Goal: Task Accomplishment & Management: Manage account settings

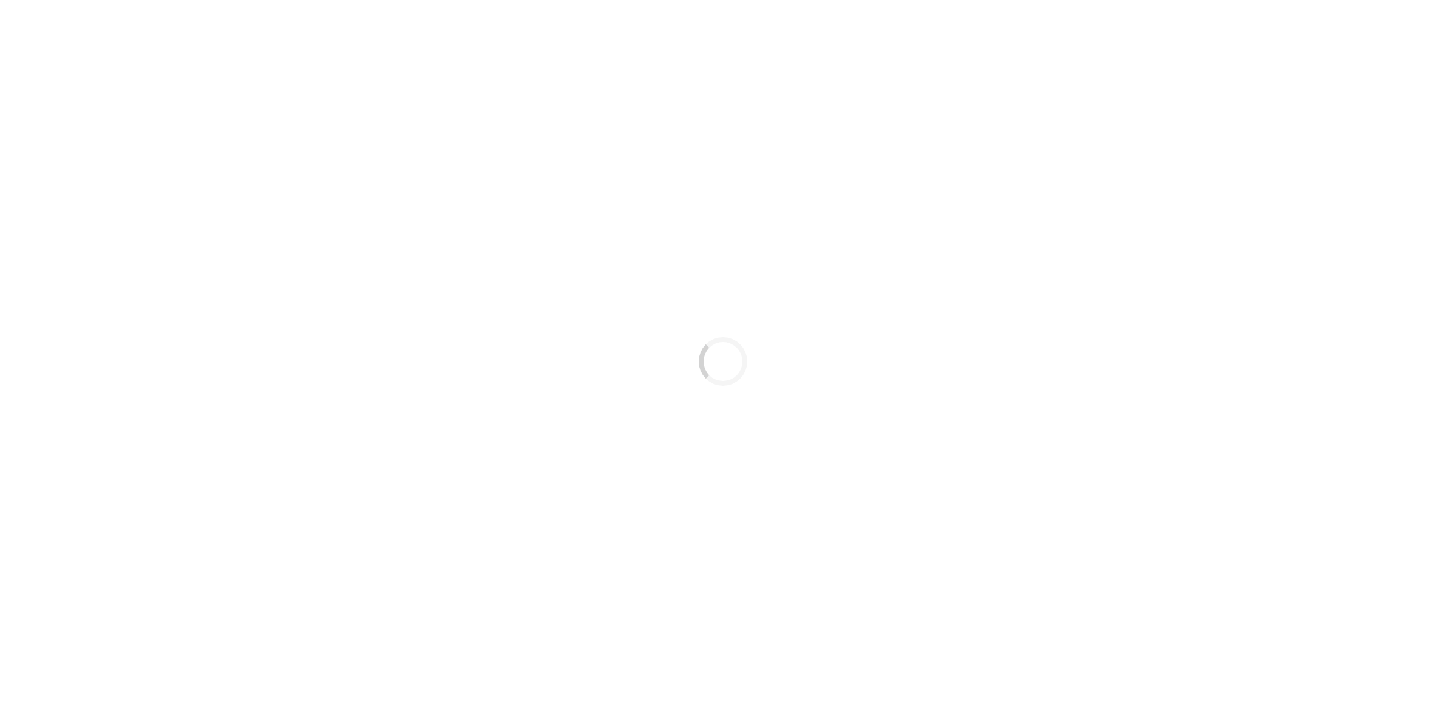
select select
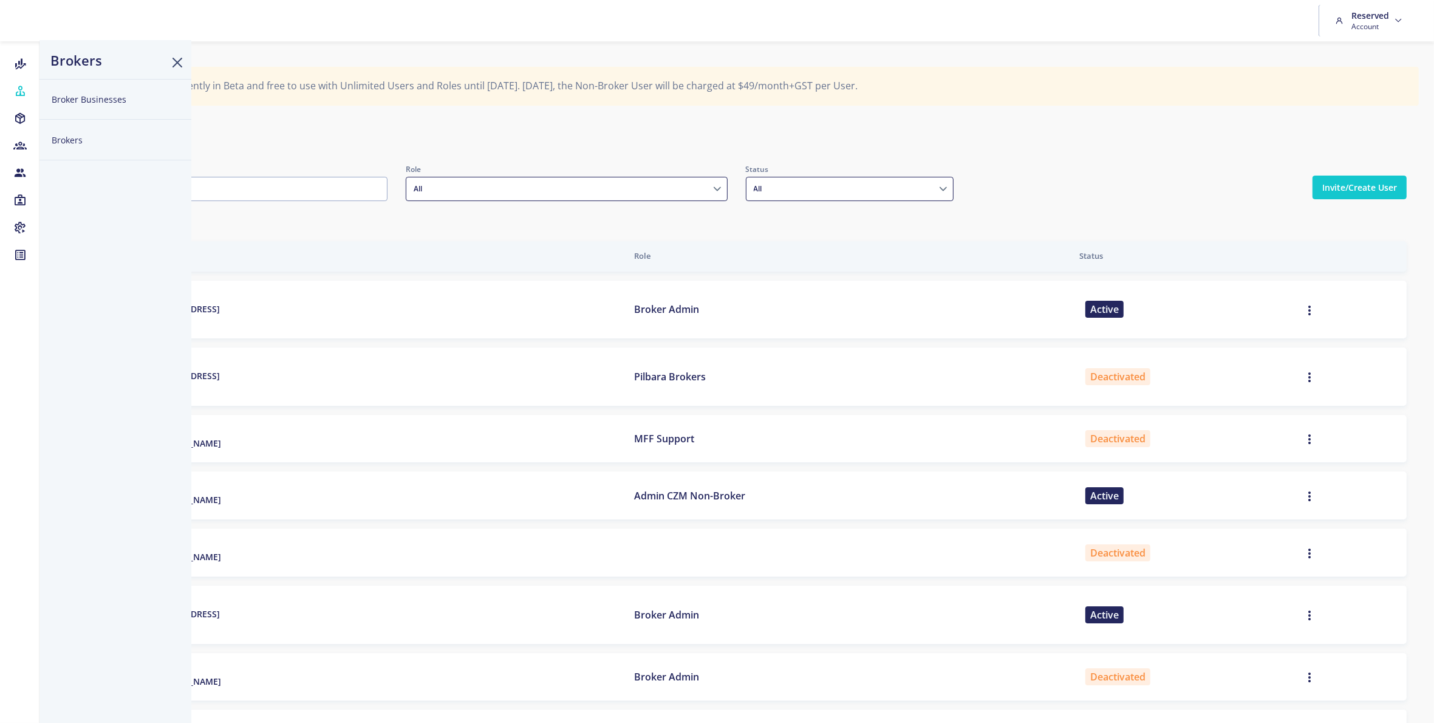
click at [77, 137] on button "Brokers" at bounding box center [115, 140] width 152 height 41
select select
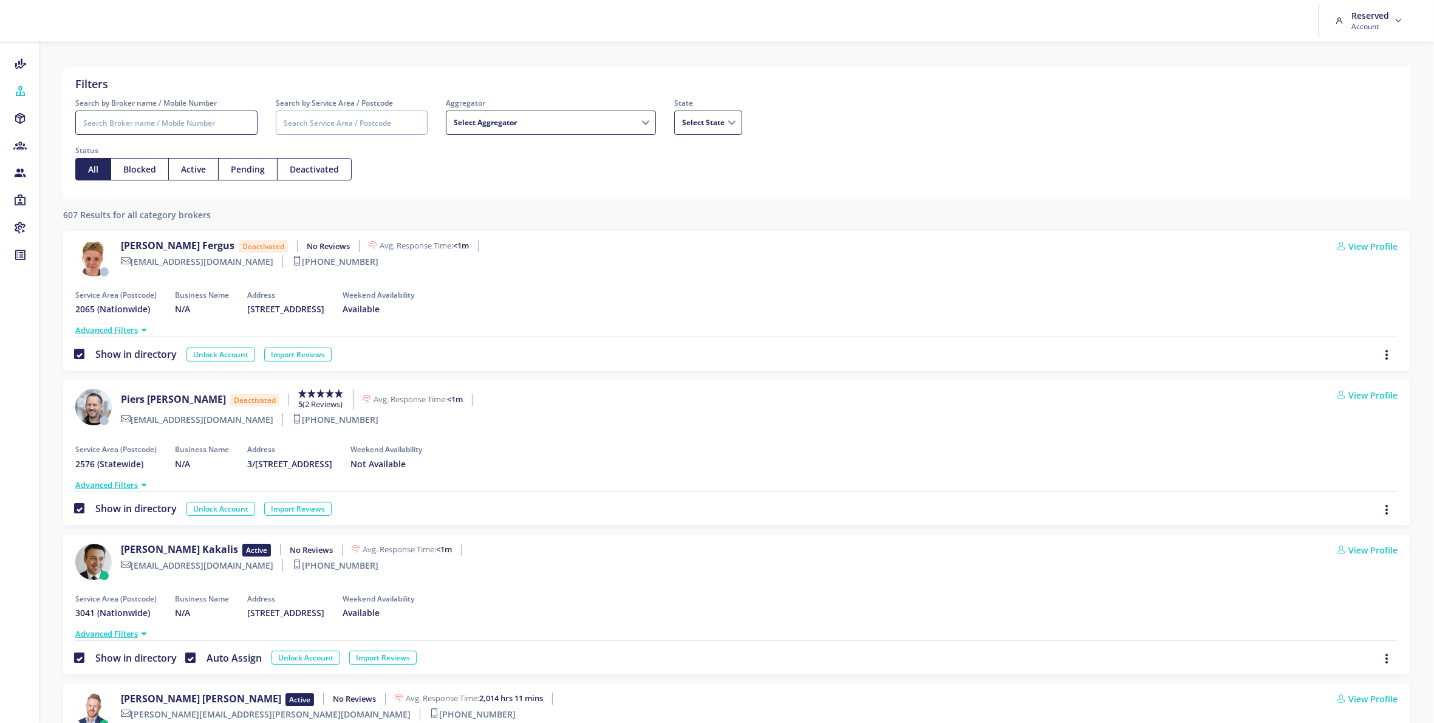
click at [223, 122] on input "Search by Broker name / Mobile Number" at bounding box center [166, 123] width 182 height 24
type input "azm"
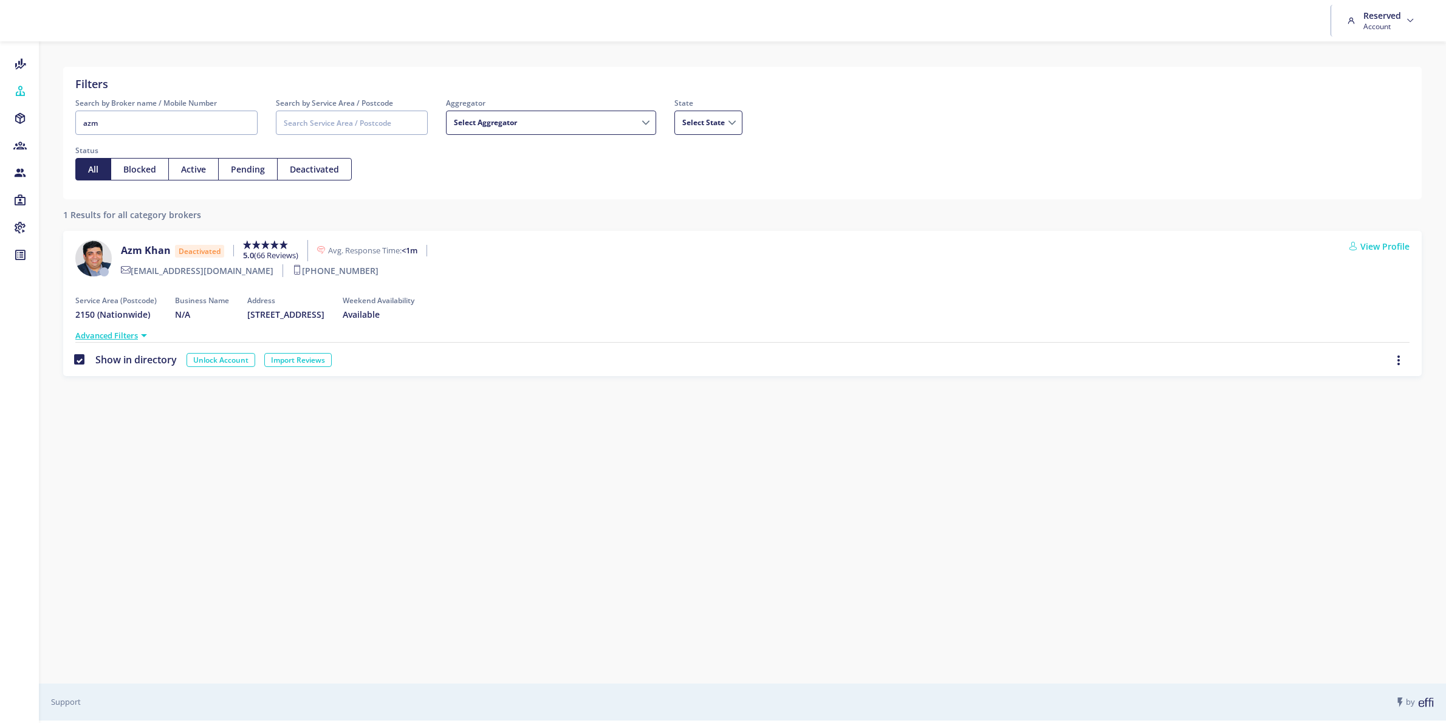
click at [91, 361] on label "Show in directory" at bounding box center [134, 359] width 86 height 13
click at [83, 361] on input "Show in directory" at bounding box center [80, 359] width 10 height 12
checkbox input "false"
